Goal: Task Accomplishment & Management: Use online tool/utility

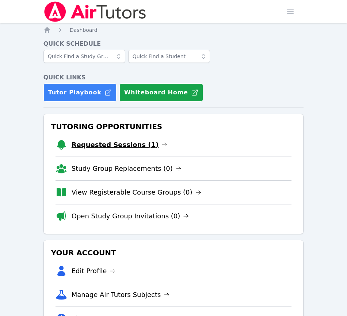
click at [117, 145] on link "Requested Sessions (1)" at bounding box center [120, 145] width 96 height 10
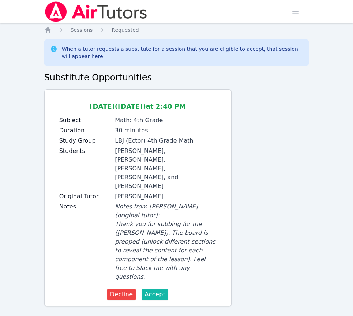
click at [159, 290] on span "Accept" at bounding box center [154, 294] width 21 height 9
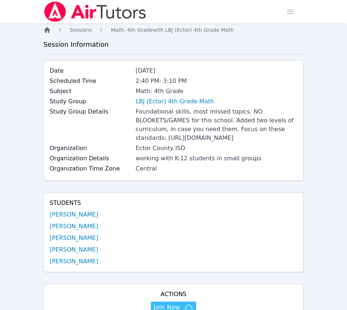
click at [49, 31] on icon "Breadcrumb" at bounding box center [47, 30] width 6 height 6
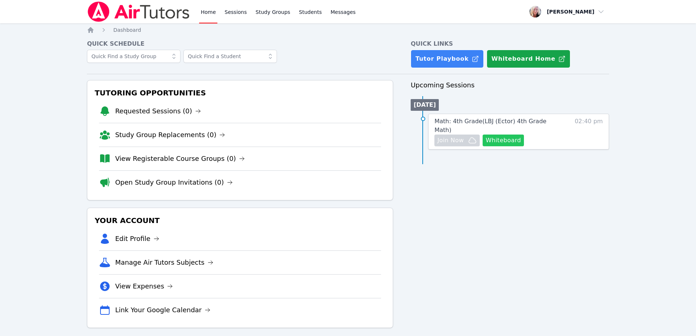
click at [352, 134] on button "Whiteboard" at bounding box center [503, 140] width 41 height 12
click at [612, 233] on div "Home Sessions Study Groups Students Messages Open user menu Angela Cellitti Ope…" at bounding box center [348, 171] width 696 height 342
